Goal: Navigation & Orientation: Find specific page/section

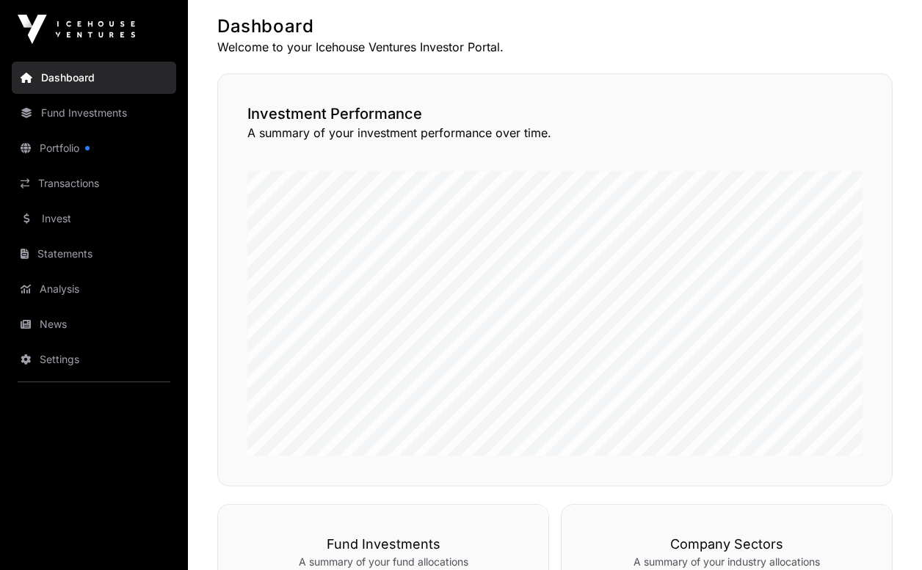
scroll to position [285, 0]
click at [59, 185] on link "Transactions" at bounding box center [94, 183] width 164 height 32
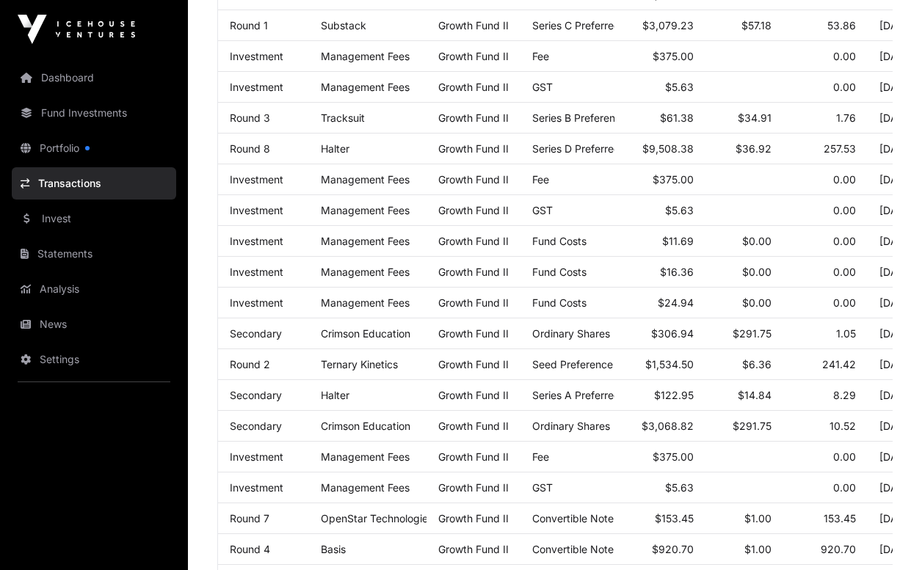
scroll to position [423, 0]
click at [78, 220] on link "Invest" at bounding box center [94, 219] width 164 height 32
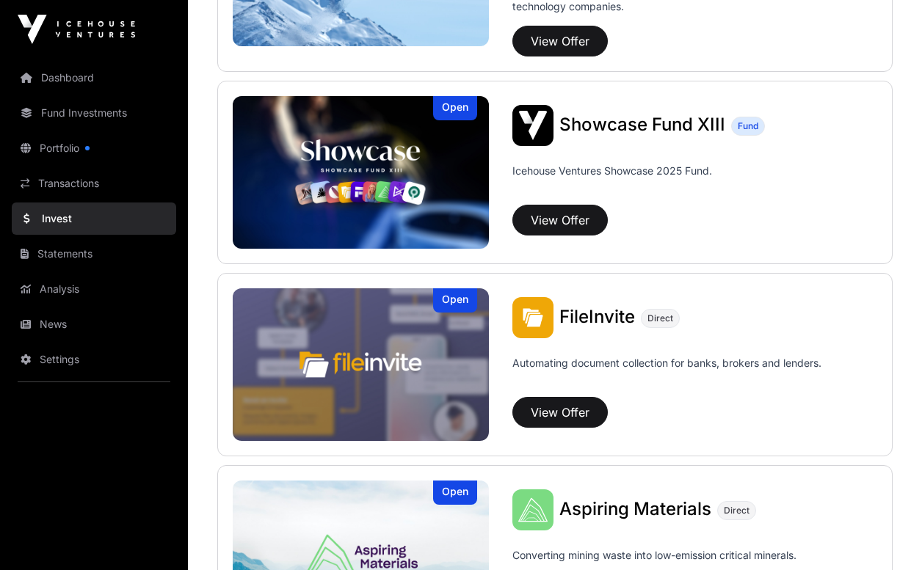
scroll to position [493, 0]
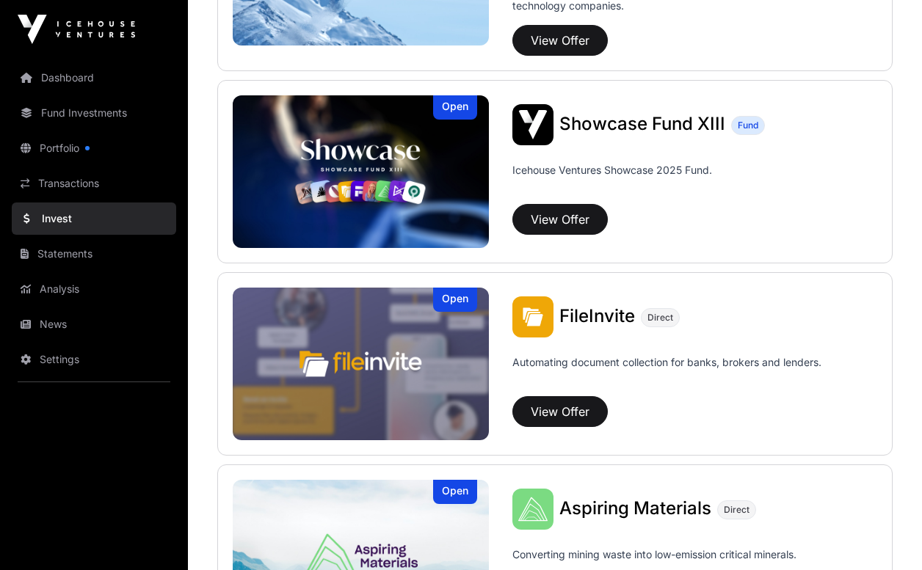
click at [70, 192] on link "Transactions" at bounding box center [94, 183] width 164 height 32
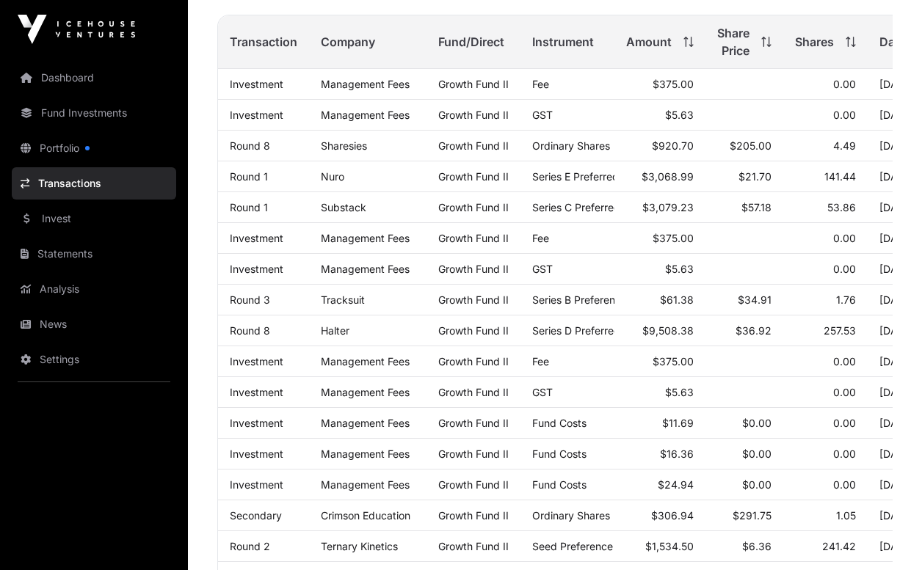
scroll to position [241, 0]
click at [58, 152] on link "Portfolio" at bounding box center [94, 148] width 164 height 32
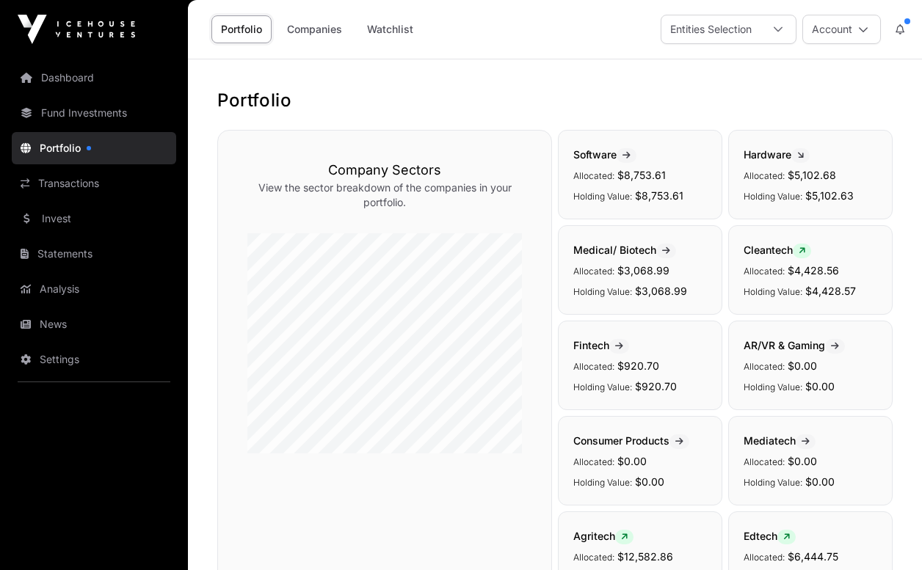
click at [64, 107] on link "Fund Investments" at bounding box center [94, 113] width 164 height 32
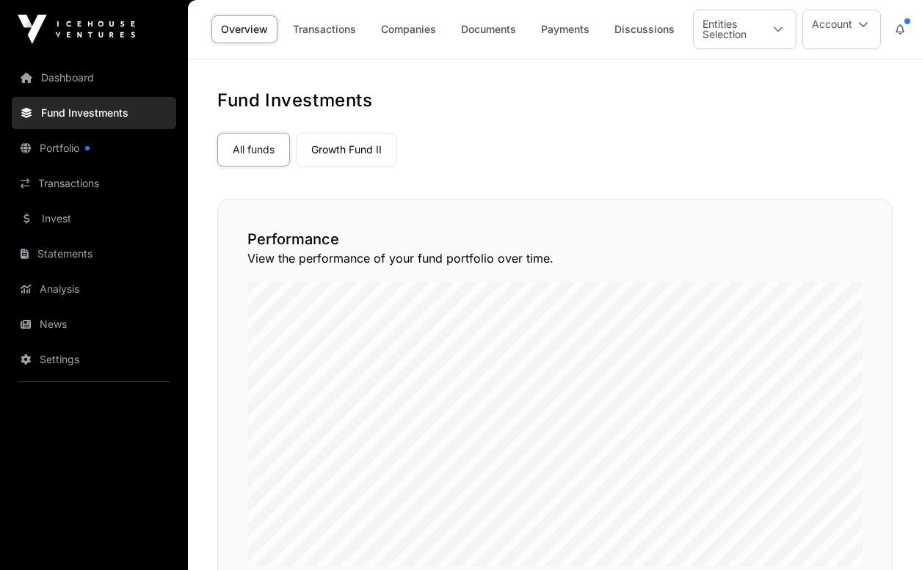
click at [65, 80] on link "Dashboard" at bounding box center [94, 78] width 164 height 32
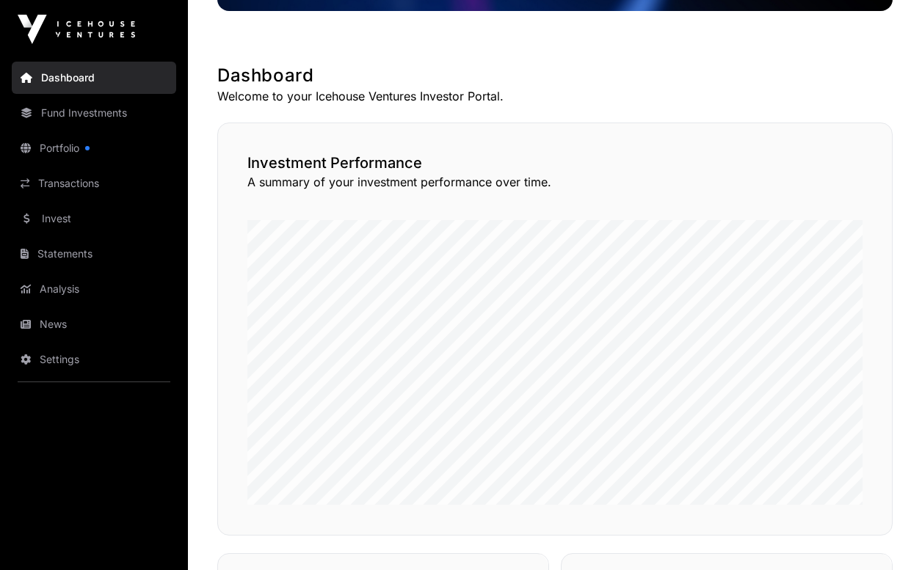
scroll to position [348, 0]
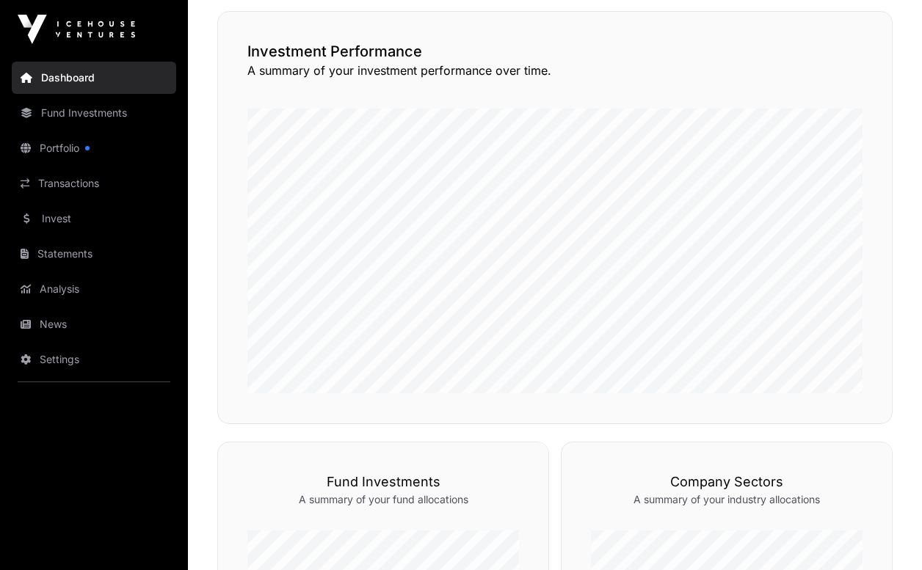
click at [47, 257] on link "Statements" at bounding box center [94, 254] width 164 height 32
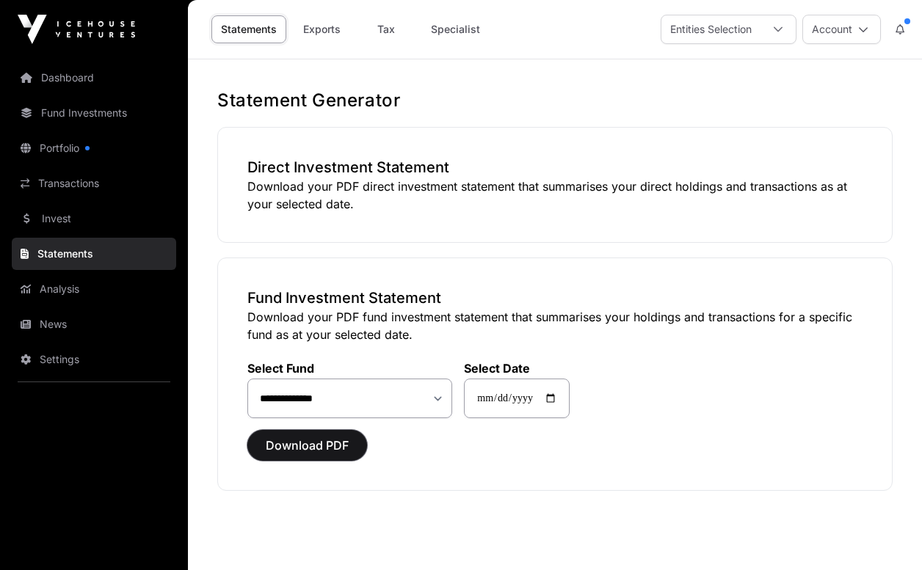
click at [319, 443] on span "Download PDF" at bounding box center [307, 446] width 83 height 18
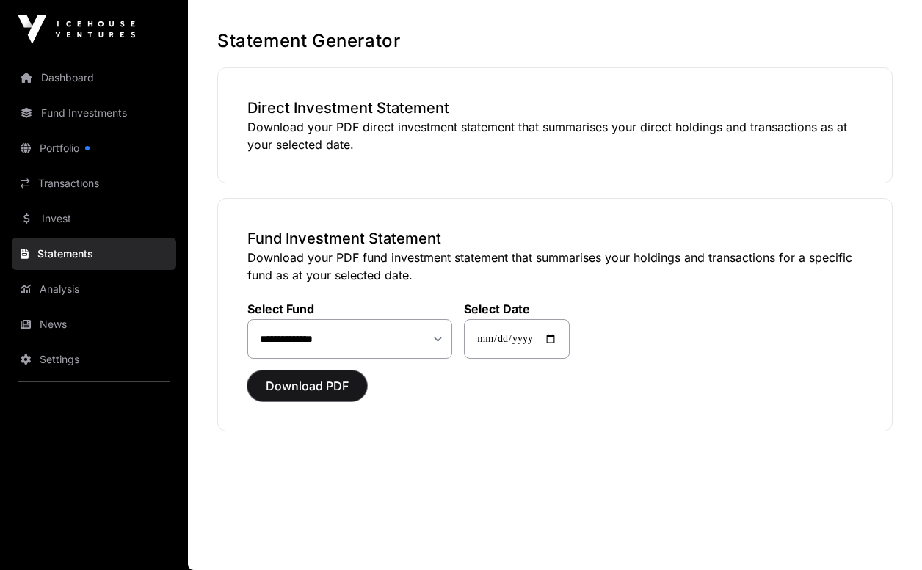
click at [302, 391] on span "Download PDF" at bounding box center [307, 386] width 83 height 18
click at [48, 79] on link "Dashboard" at bounding box center [94, 78] width 164 height 32
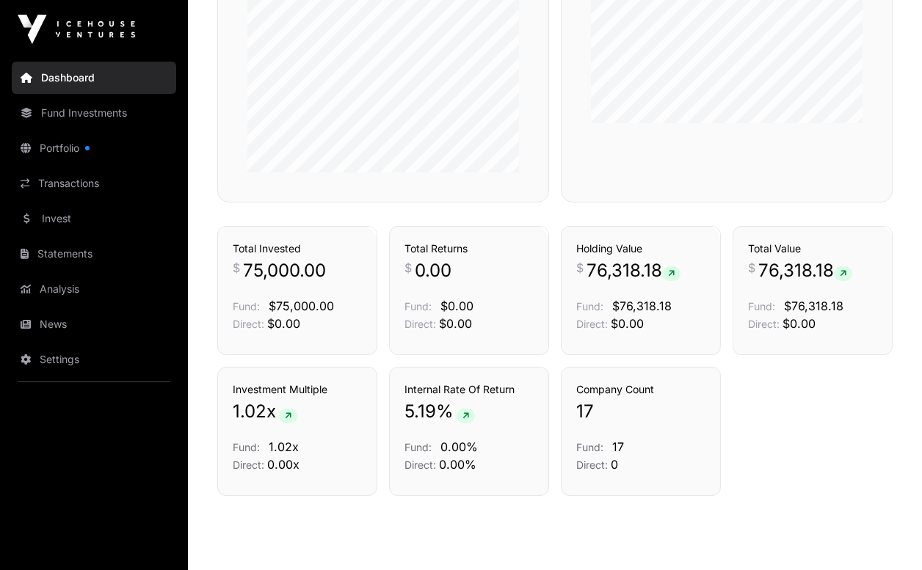
scroll to position [975, 0]
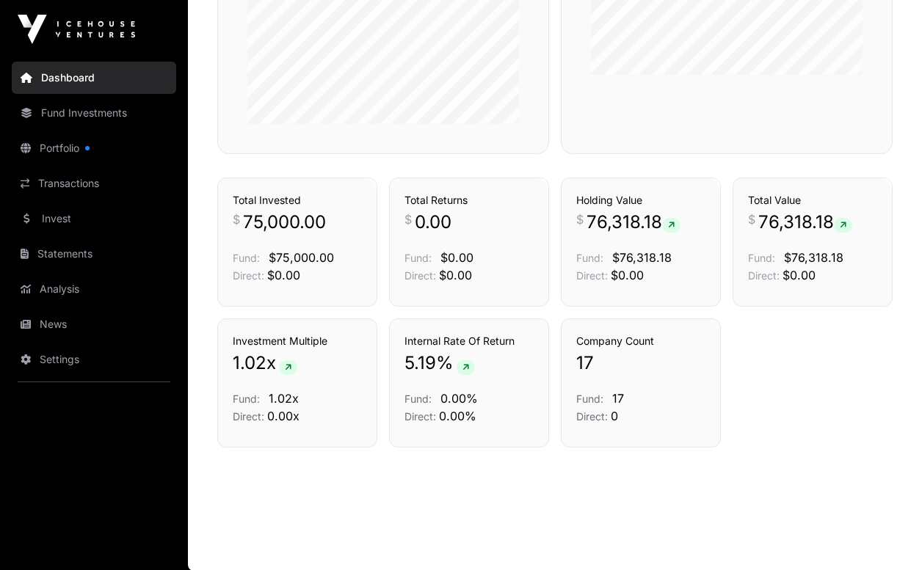
click at [70, 253] on link "Statements" at bounding box center [94, 254] width 164 height 32
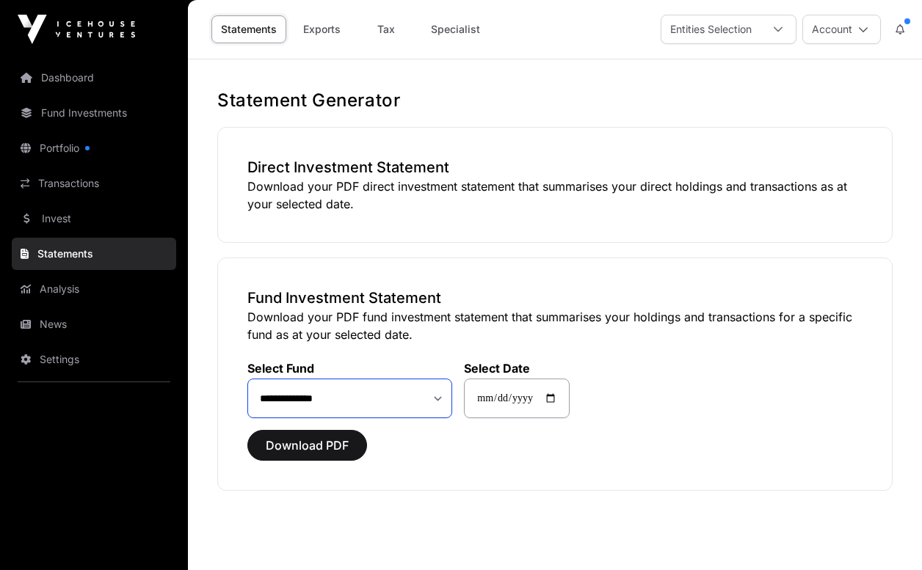
click at [413, 406] on select "**********" at bounding box center [349, 399] width 205 height 40
click at [350, 451] on button "Download PDF" at bounding box center [307, 445] width 120 height 31
click at [331, 32] on link "Exports" at bounding box center [321, 29] width 59 height 28
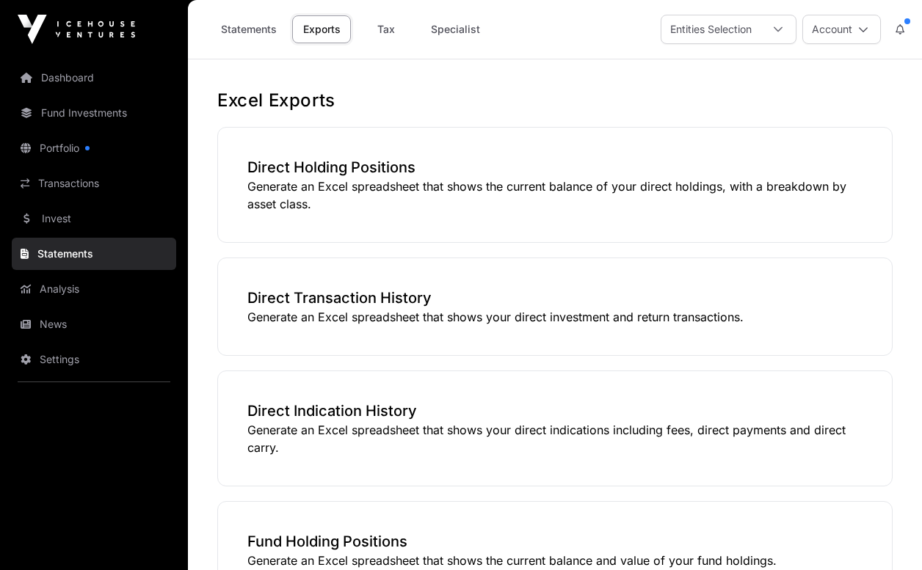
click at [385, 33] on link "Tax" at bounding box center [386, 29] width 59 height 28
select select
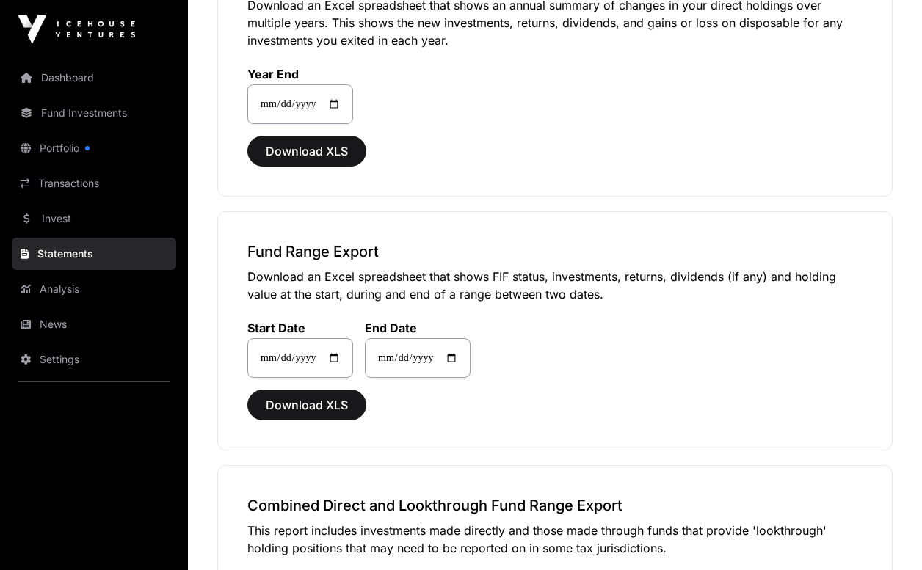
scroll to position [25, 0]
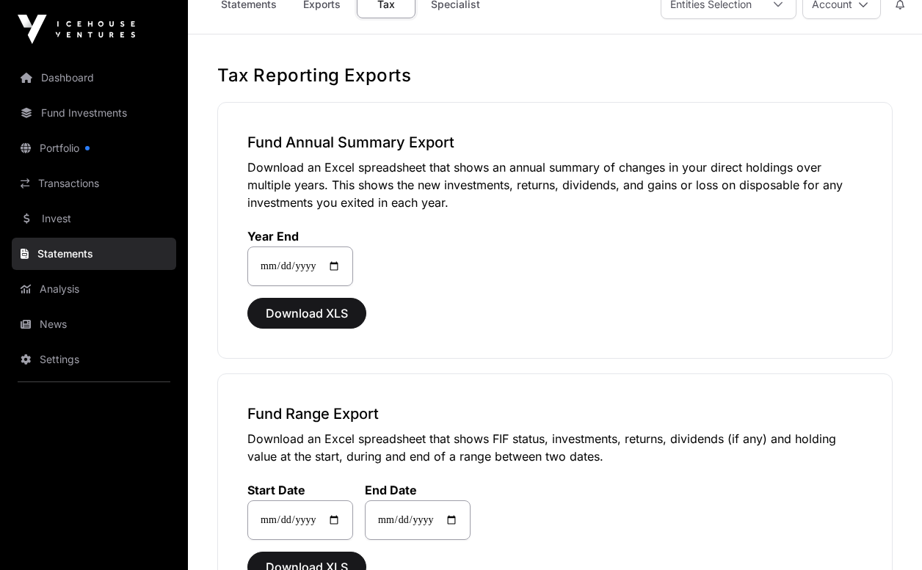
click at [61, 289] on link "Analysis" at bounding box center [94, 289] width 164 height 32
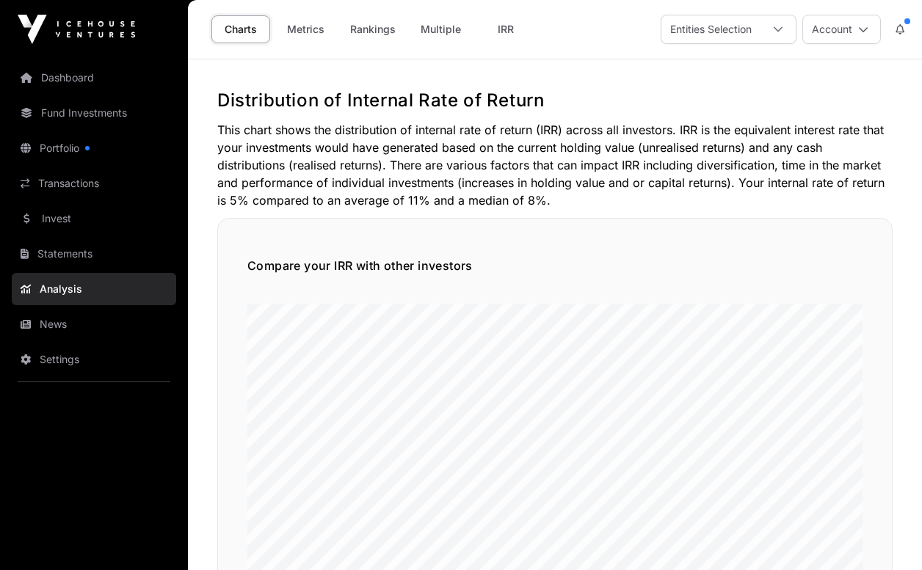
click at [75, 181] on link "Transactions" at bounding box center [94, 183] width 164 height 32
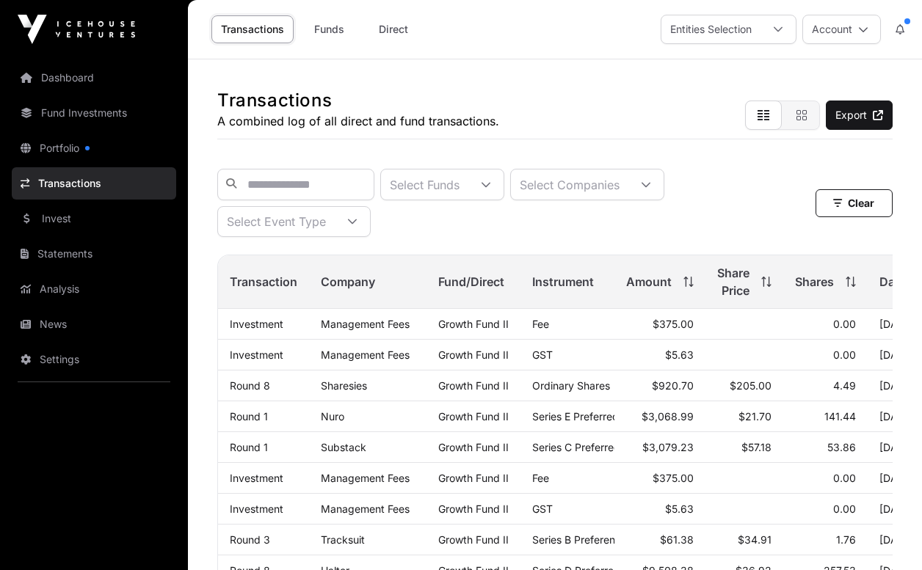
click at [741, 26] on div "Entities Selection" at bounding box center [710, 29] width 99 height 28
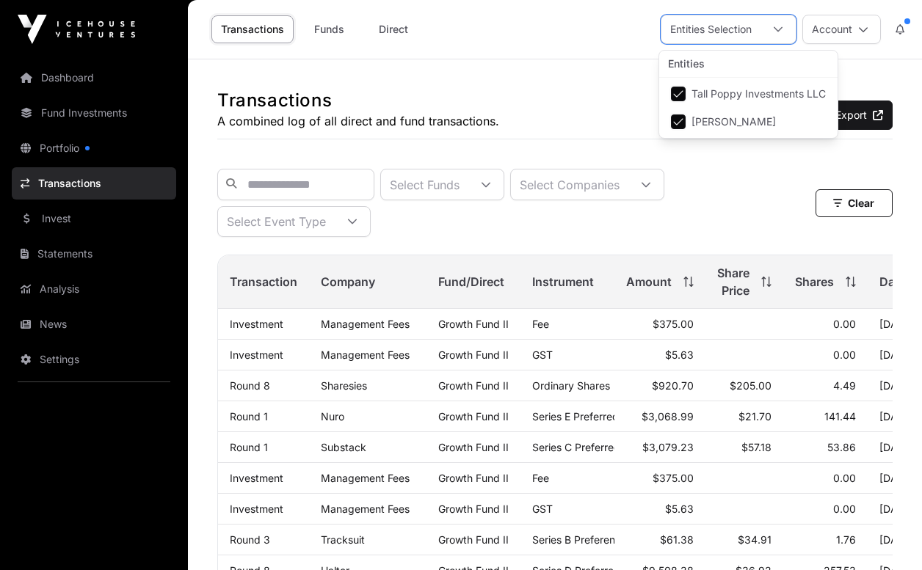
scroll to position [15, 10]
click at [832, 27] on button "Account" at bounding box center [841, 29] width 79 height 29
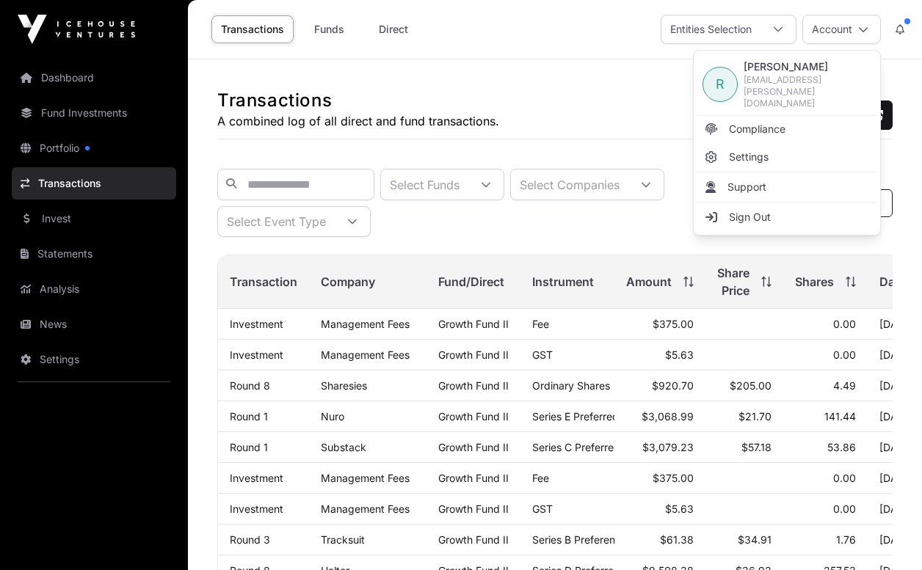
click at [360, 163] on div "Select Funds Select Companies Select Event Type Clear Filters" at bounding box center [554, 203] width 675 height 92
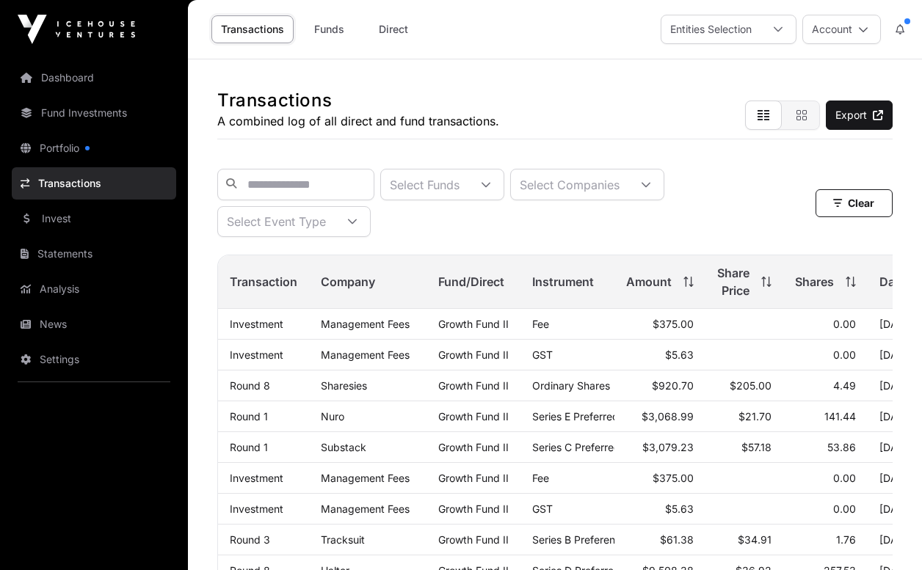
click at [93, 84] on link "Dashboard" at bounding box center [94, 78] width 164 height 32
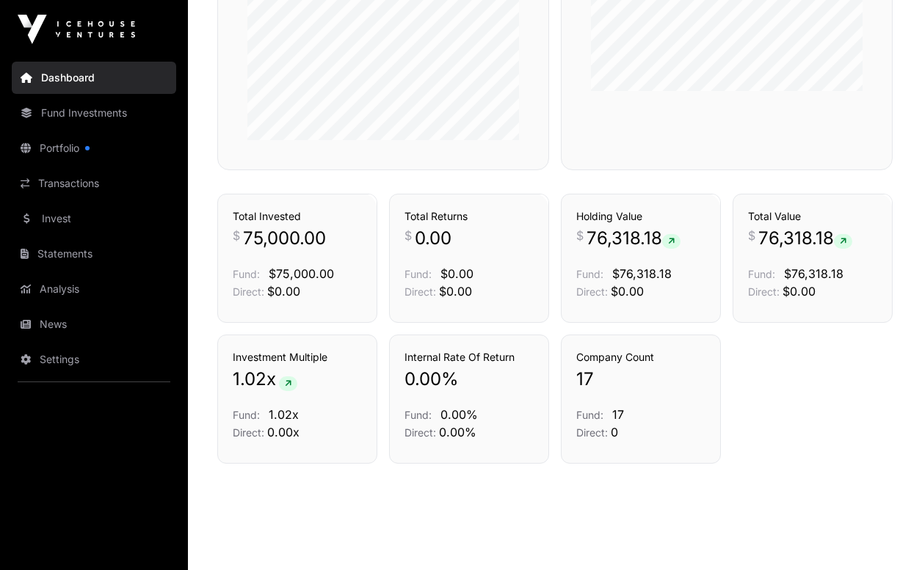
scroll to position [975, 0]
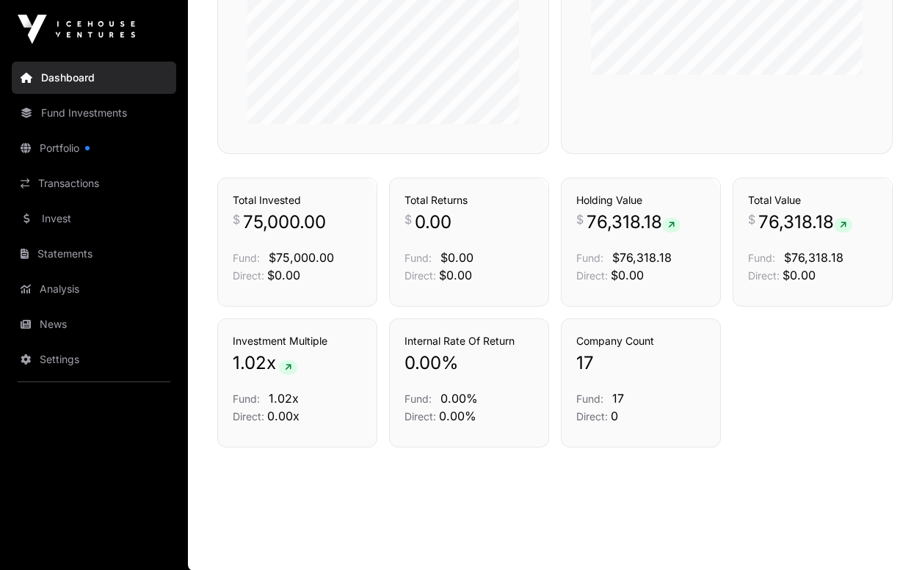
click at [64, 104] on link "Fund Investments" at bounding box center [94, 113] width 164 height 32
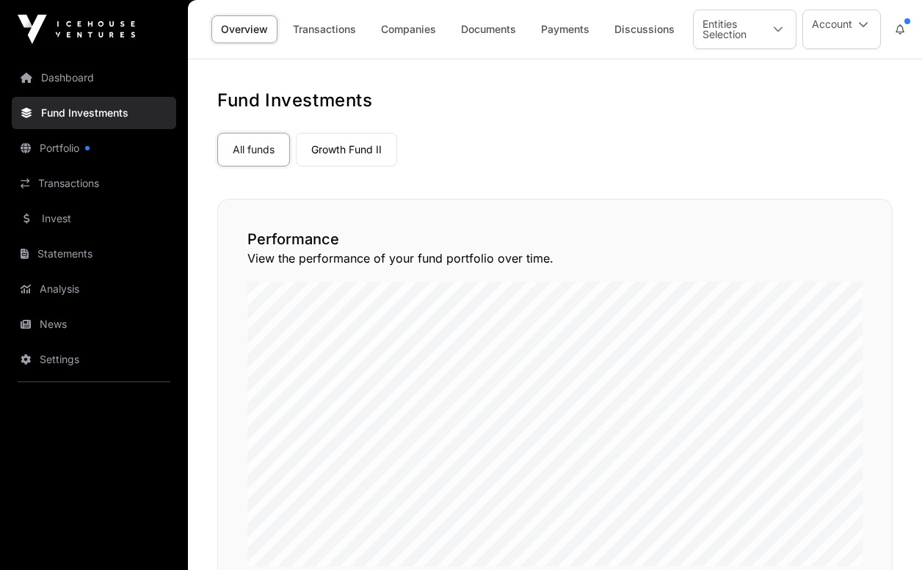
click at [373, 156] on link "Growth Fund II" at bounding box center [346, 150] width 101 height 34
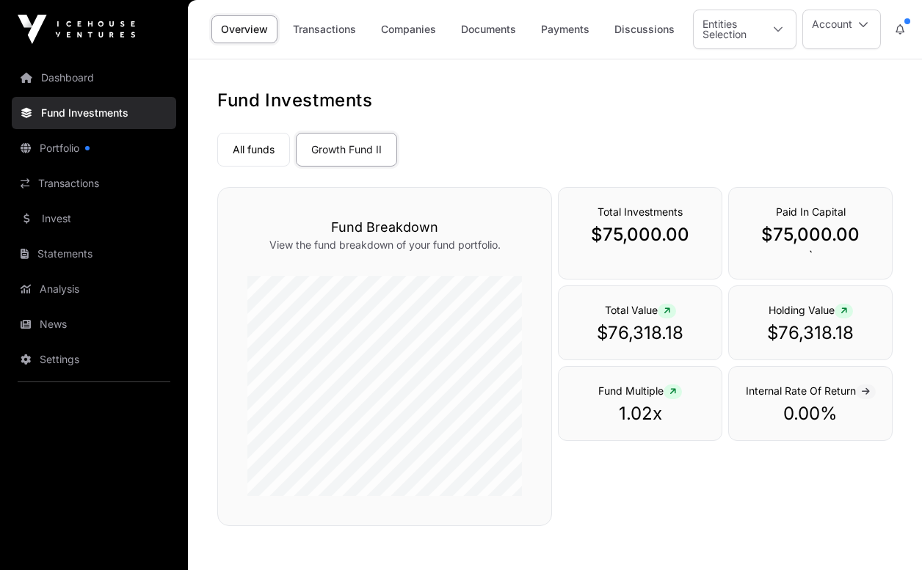
click at [371, 149] on link "Growth Fund II" at bounding box center [346, 150] width 101 height 34
click at [236, 29] on link "Overview" at bounding box center [244, 29] width 66 height 28
click at [65, 142] on link "Portfolio" at bounding box center [94, 148] width 164 height 32
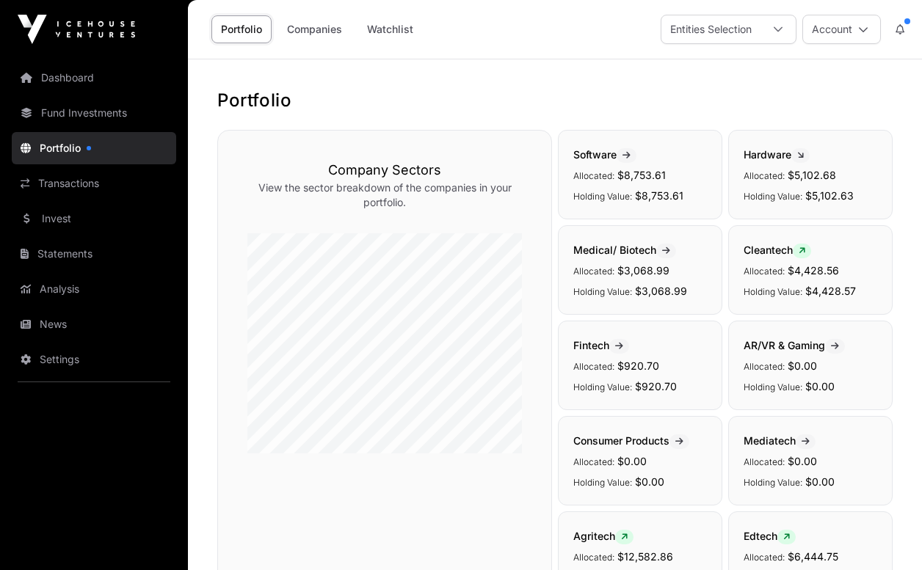
click at [65, 184] on link "Transactions" at bounding box center [94, 183] width 164 height 32
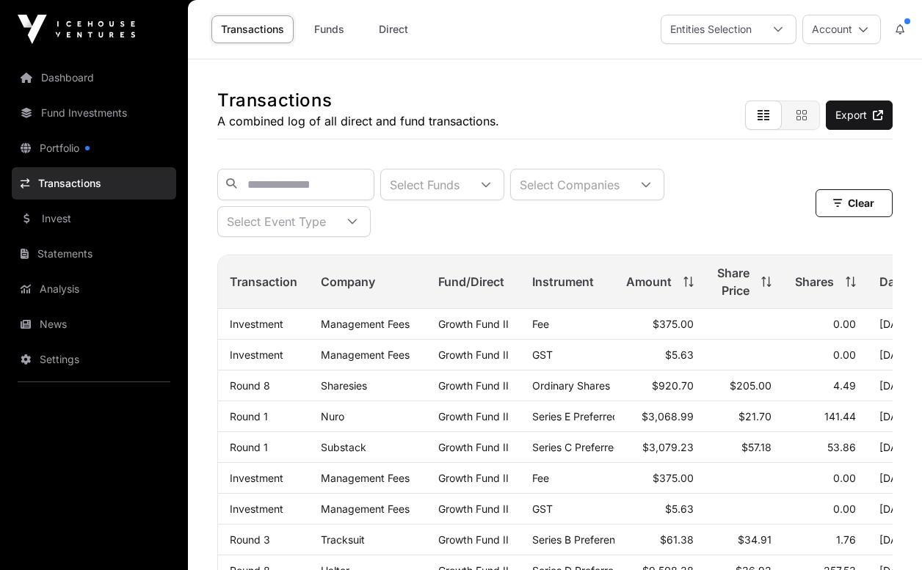
click at [60, 214] on link "Invest" at bounding box center [94, 219] width 164 height 32
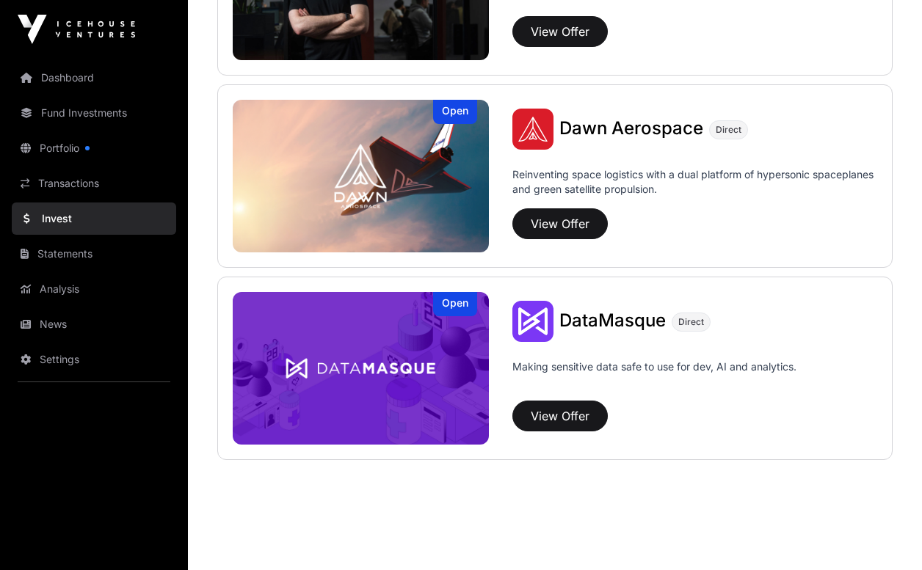
scroll to position [1271, 0]
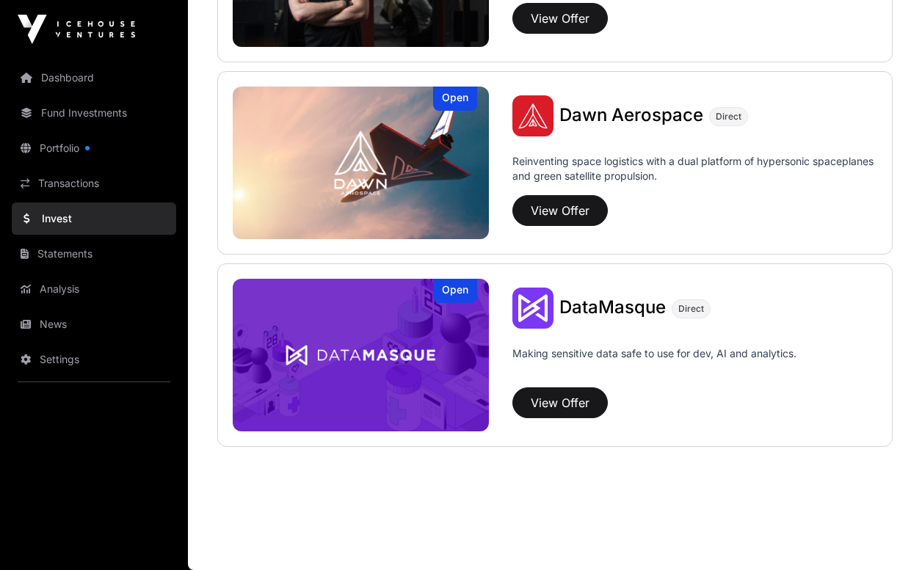
click at [51, 252] on link "Statements" at bounding box center [94, 254] width 164 height 32
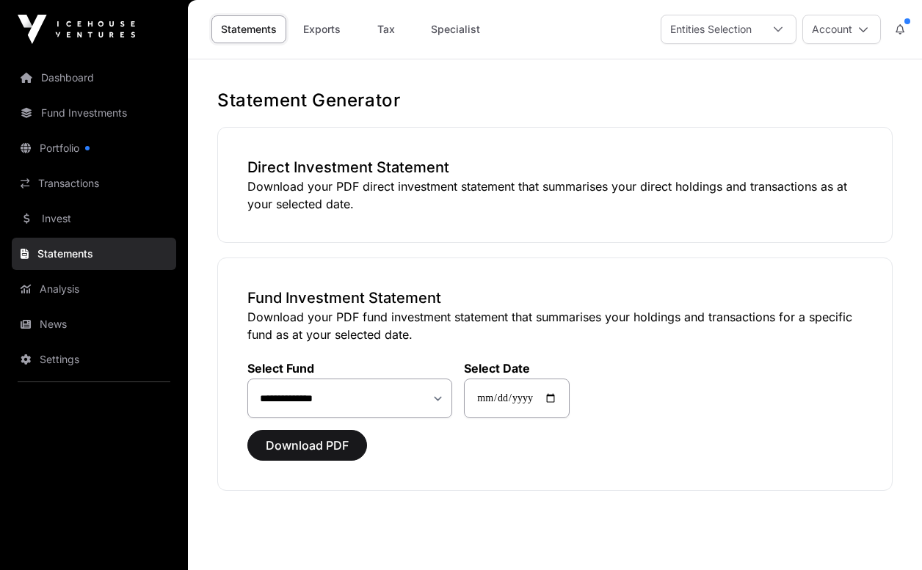
scroll to position [59, 0]
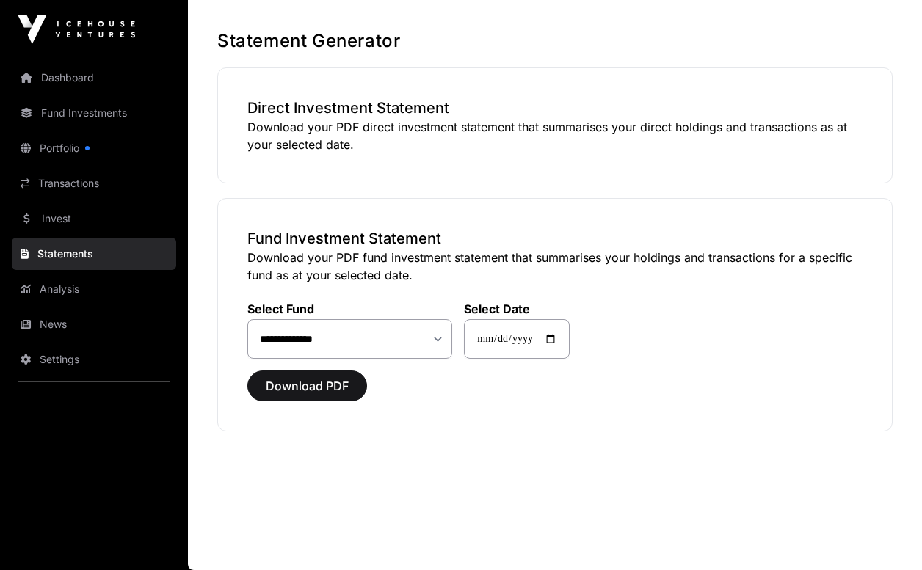
click at [76, 297] on link "Analysis" at bounding box center [94, 289] width 164 height 32
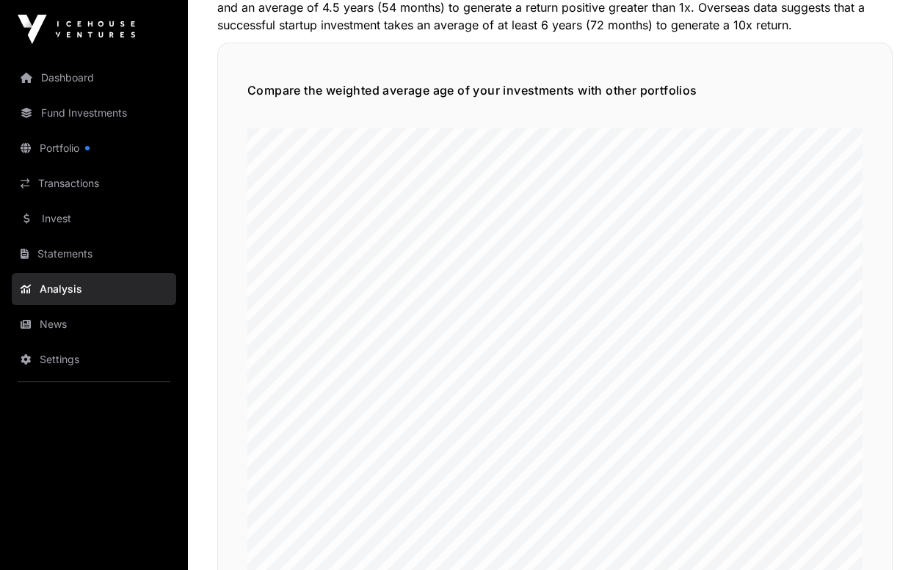
scroll to position [1135, 0]
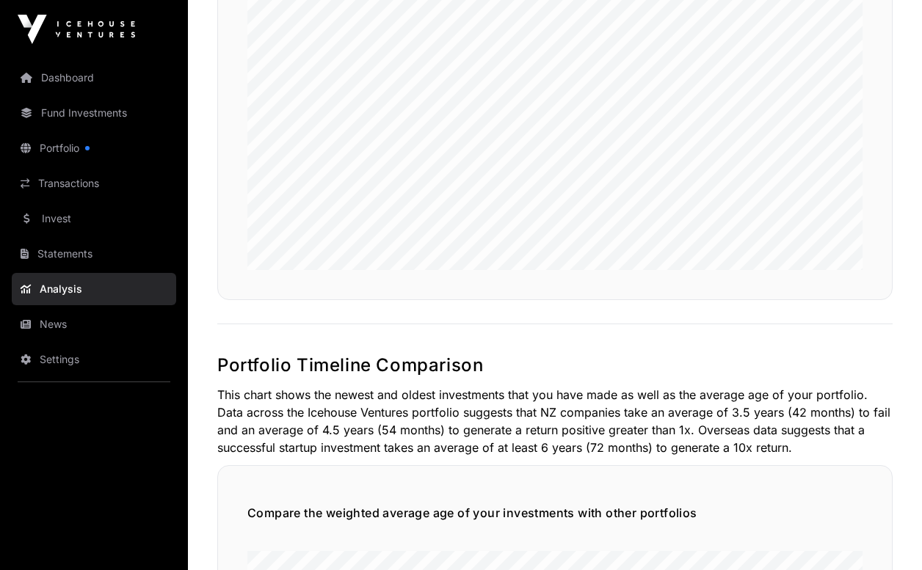
click at [65, 320] on link "News" at bounding box center [94, 324] width 164 height 32
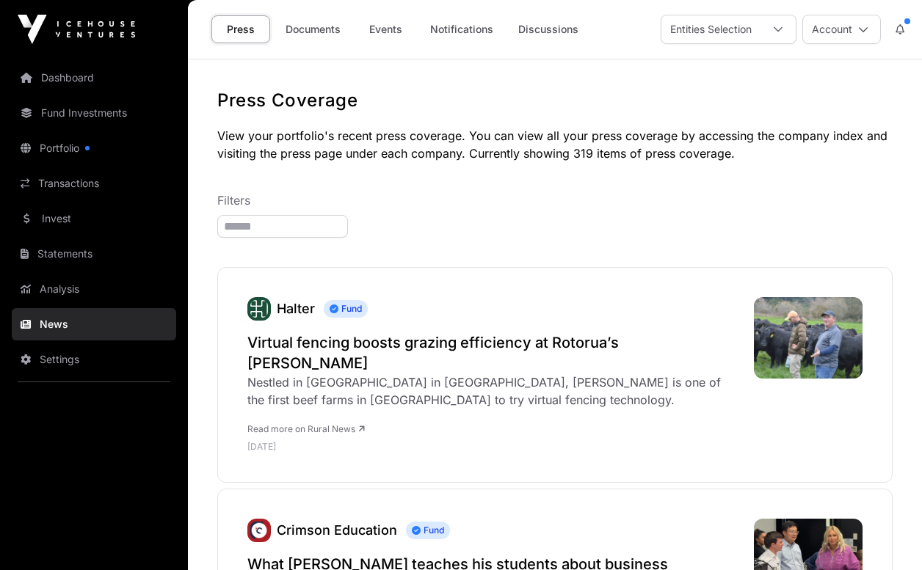
click at [79, 78] on link "Dashboard" at bounding box center [94, 78] width 164 height 32
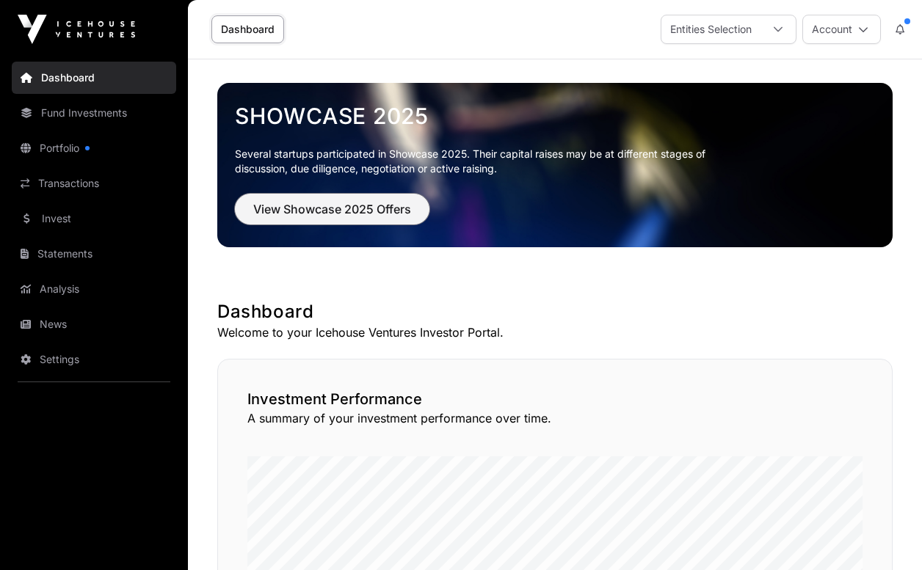
click at [325, 205] on span "View Showcase 2025 Offers" at bounding box center [332, 209] width 158 height 18
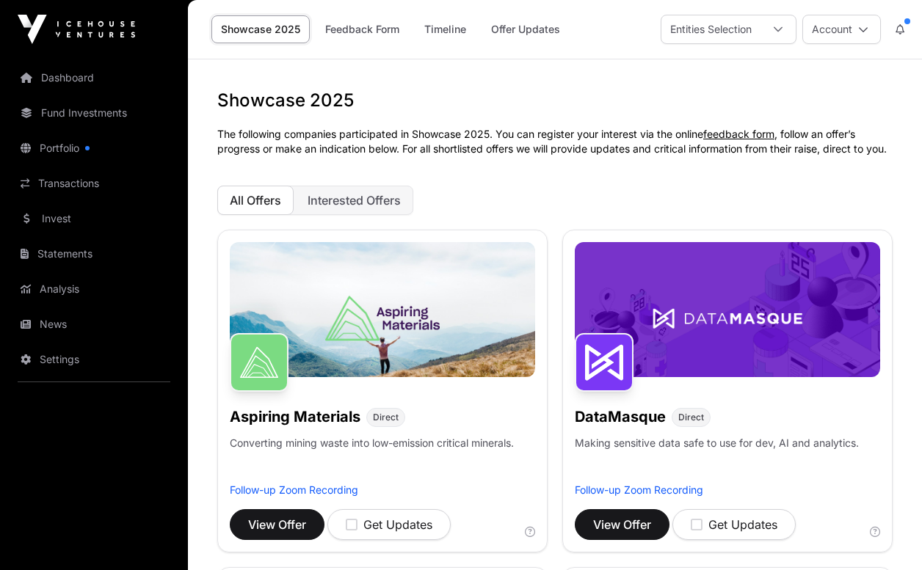
click at [40, 120] on link "Fund Investments" at bounding box center [94, 113] width 164 height 32
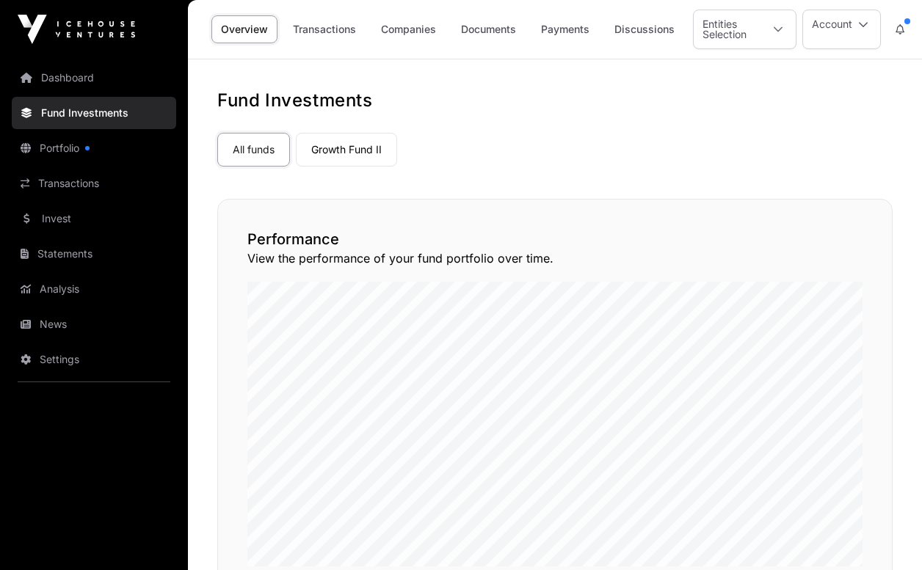
click at [46, 171] on link "Transactions" at bounding box center [94, 183] width 164 height 32
